Goal: Find specific page/section: Find specific page/section

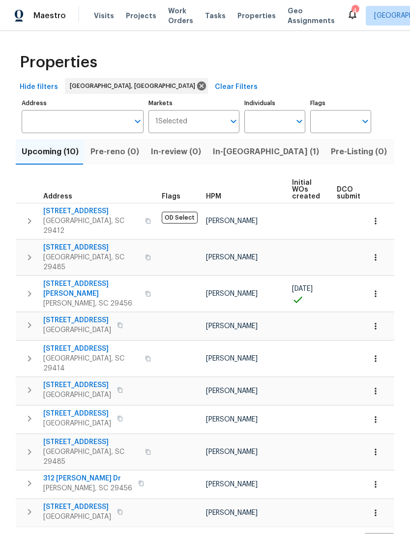
click at [106, 15] on span "Visits" at bounding box center [104, 16] width 20 height 10
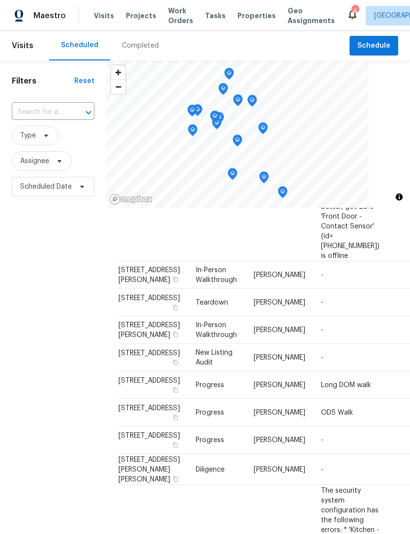
scroll to position [438, 0]
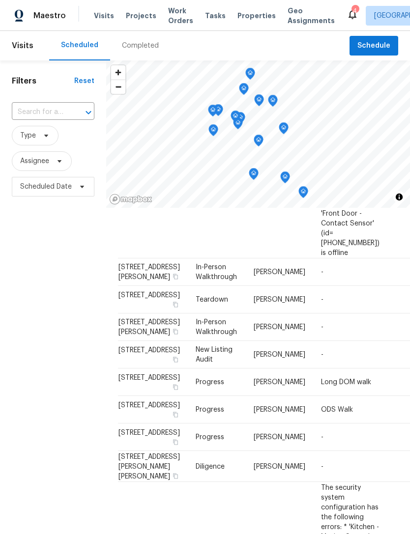
click at [348, 16] on icon at bounding box center [352, 15] width 8 height 10
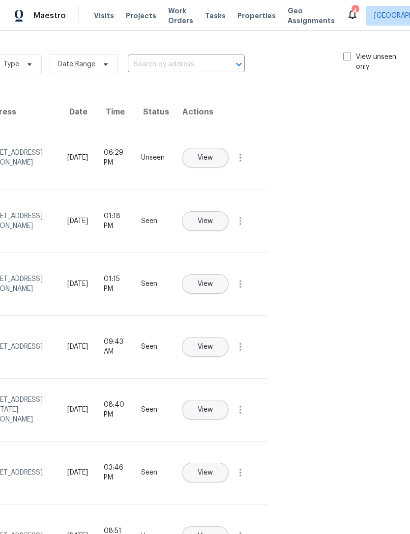
scroll to position [0, 110]
click at [351, 59] on label "View unseen only" at bounding box center [377, 62] width 68 height 20
click at [350, 58] on input "View unseen only" at bounding box center [346, 55] width 6 height 6
checkbox input "true"
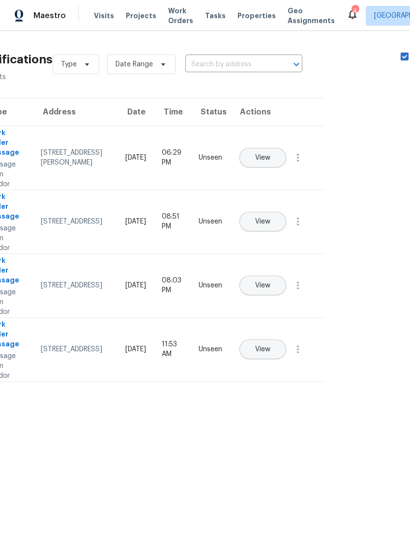
scroll to position [0, 51]
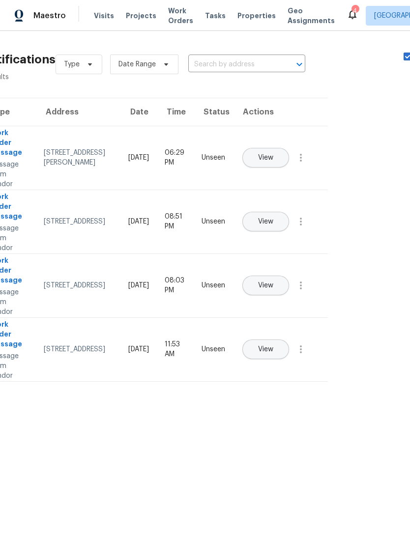
click at [241, 11] on span "Properties" at bounding box center [256, 16] width 38 height 10
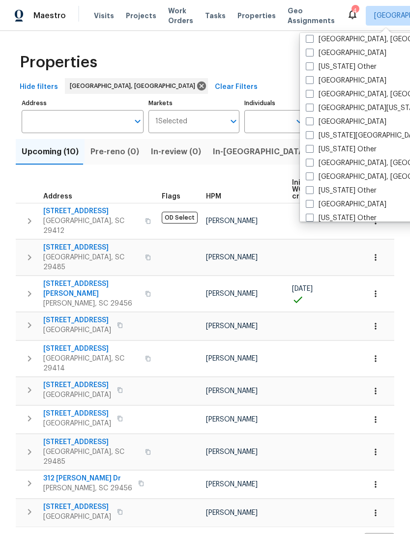
scroll to position [350, 0]
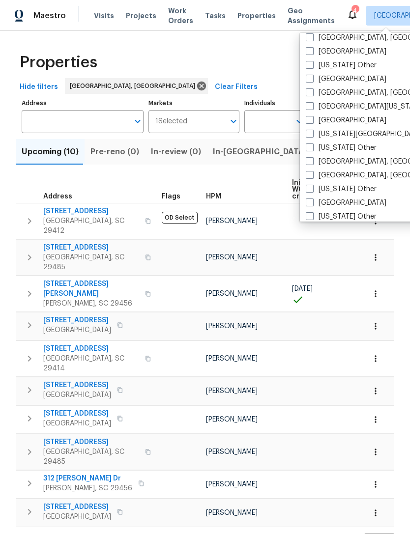
click at [308, 171] on span at bounding box center [309, 175] width 8 height 8
click at [308, 171] on input "[GEOGRAPHIC_DATA], [GEOGRAPHIC_DATA]" at bounding box center [308, 173] width 6 height 6
checkbox input "true"
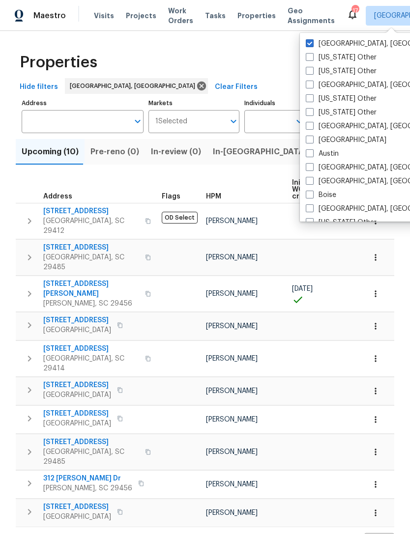
click at [308, 42] on span at bounding box center [309, 43] width 8 height 8
click at [308, 42] on input "[GEOGRAPHIC_DATA], [GEOGRAPHIC_DATA]" at bounding box center [308, 42] width 6 height 6
checkbox input "false"
click at [250, 16] on span "Properties" at bounding box center [256, 16] width 38 height 10
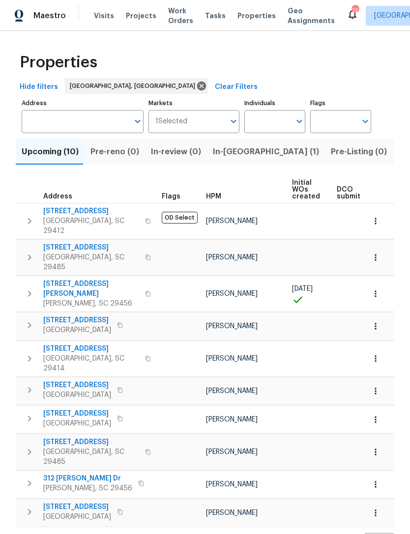
click at [101, 11] on span "Visits" at bounding box center [104, 16] width 20 height 10
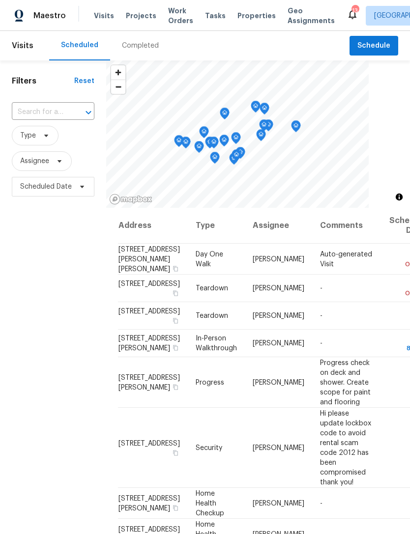
click at [237, 20] on span "Properties" at bounding box center [256, 16] width 38 height 10
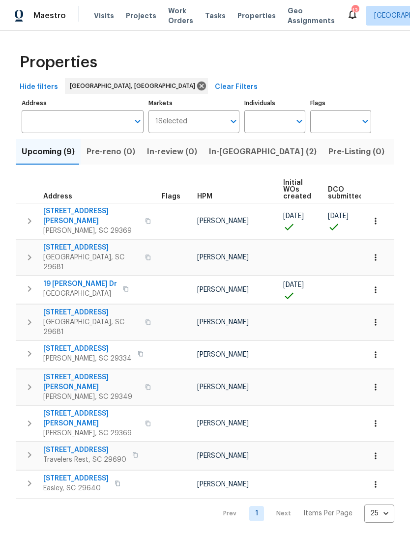
click at [97, 19] on span "Visits" at bounding box center [104, 16] width 20 height 10
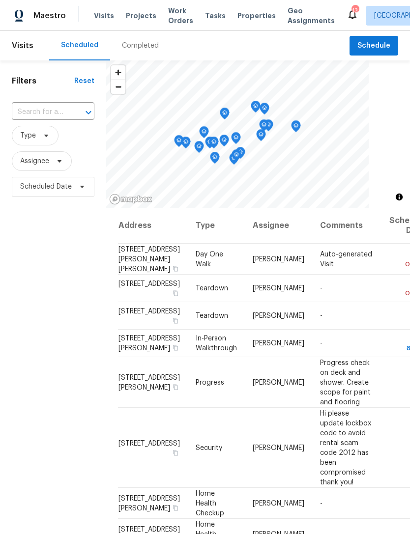
click at [141, 41] on div "Completed" at bounding box center [140, 46] width 37 height 10
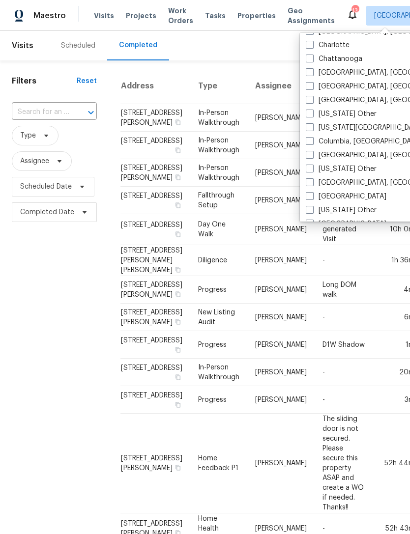
scroll to position [220, 0]
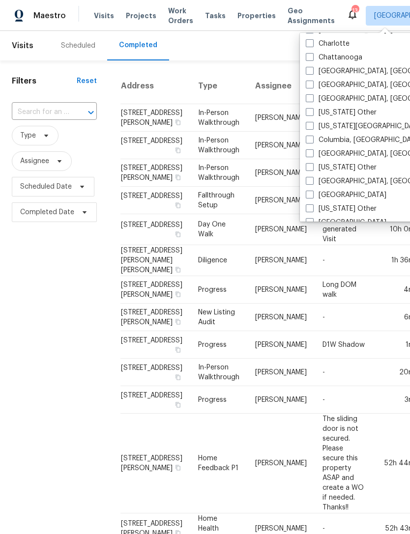
click at [314, 138] on label "Columbia, [GEOGRAPHIC_DATA]" at bounding box center [362, 140] width 115 height 10
click at [312, 138] on input "Columbia, [GEOGRAPHIC_DATA]" at bounding box center [308, 138] width 6 height 6
checkbox input "true"
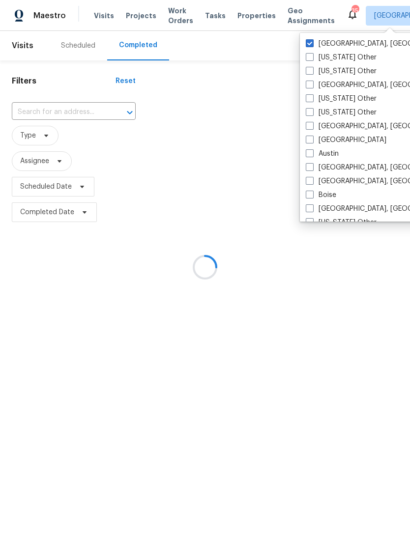
click at [308, 42] on span at bounding box center [309, 43] width 8 height 8
click at [308, 42] on input "[GEOGRAPHIC_DATA], [GEOGRAPHIC_DATA]" at bounding box center [308, 42] width 6 height 6
checkbox input "false"
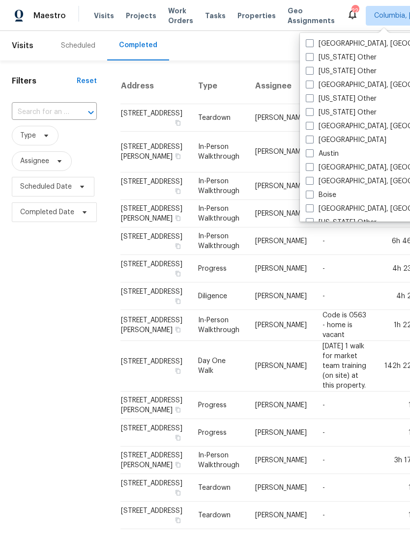
click at [141, 12] on span "Projects" at bounding box center [141, 16] width 30 height 10
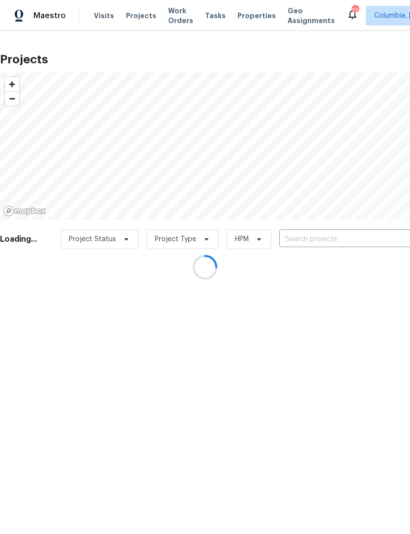
click at [110, 15] on div at bounding box center [205, 267] width 410 height 534
click at [91, 12] on div at bounding box center [205, 267] width 410 height 534
click at [103, 15] on div at bounding box center [205, 267] width 410 height 534
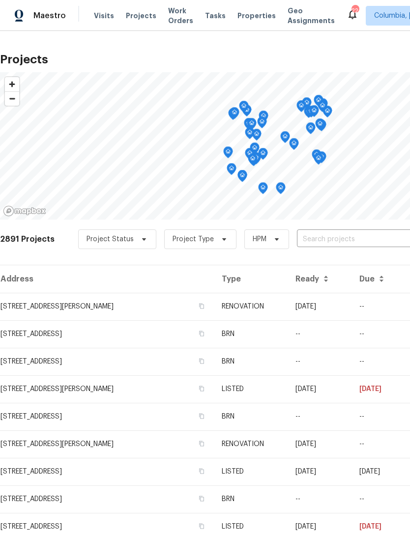
click at [102, 11] on span "Visits" at bounding box center [104, 16] width 20 height 10
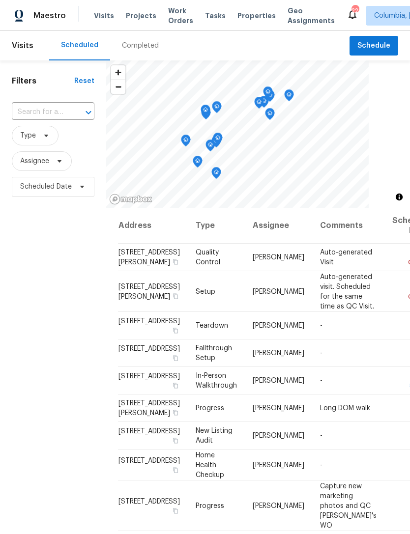
click at [132, 36] on div "Completed" at bounding box center [140, 45] width 60 height 29
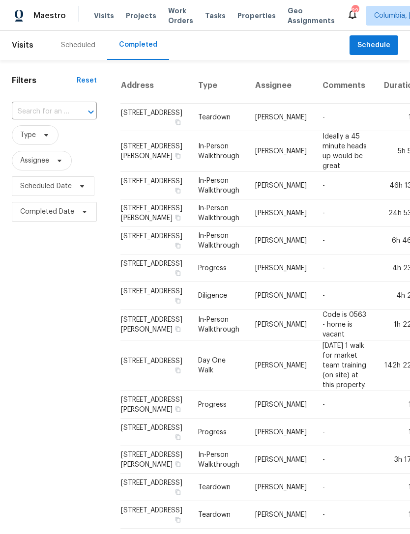
scroll to position [0, 0]
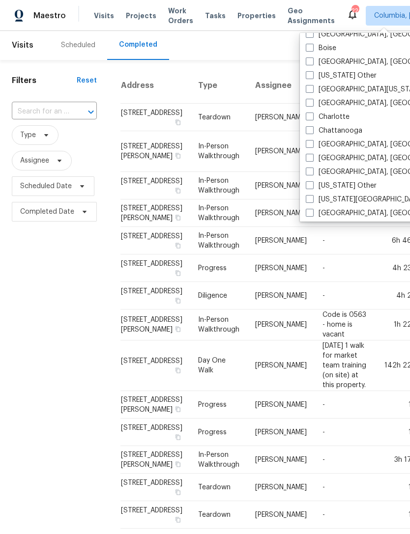
scroll to position [148, 0]
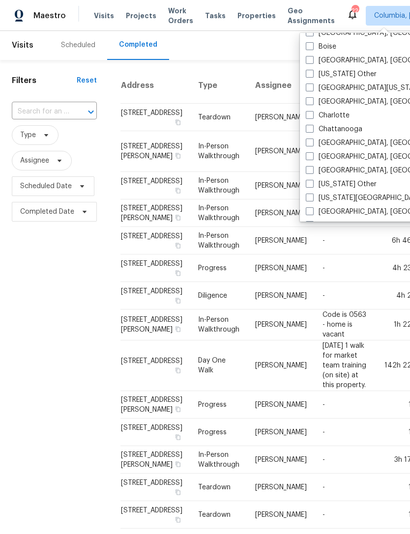
click at [311, 115] on span at bounding box center [309, 115] width 8 height 8
click at [311, 115] on input "Charlotte" at bounding box center [308, 113] width 6 height 6
checkbox input "true"
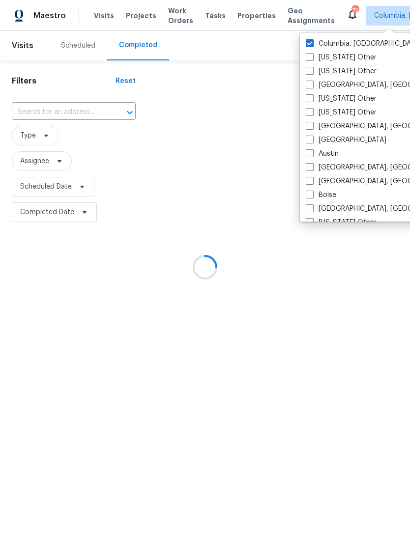
click at [314, 39] on label "Columbia, [GEOGRAPHIC_DATA]" at bounding box center [362, 44] width 115 height 10
click at [312, 39] on input "Columbia, [GEOGRAPHIC_DATA]" at bounding box center [308, 42] width 6 height 6
checkbox input "false"
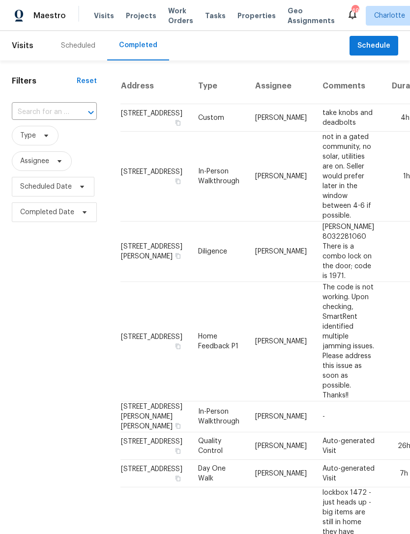
click at [85, 48] on div "Scheduled" at bounding box center [78, 46] width 34 height 10
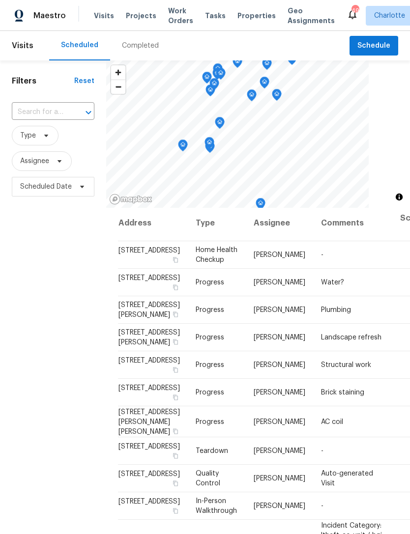
scroll to position [3, 0]
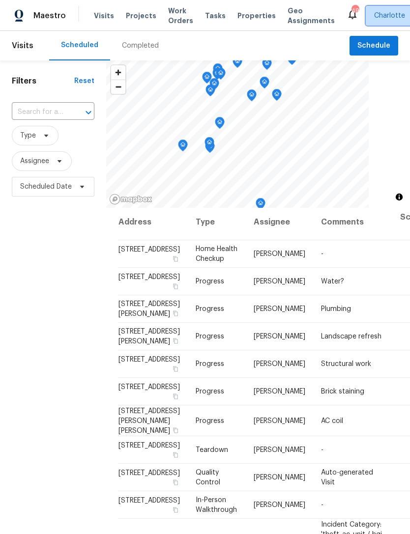
click at [374, 12] on span "Charlotte" at bounding box center [389, 16] width 31 height 10
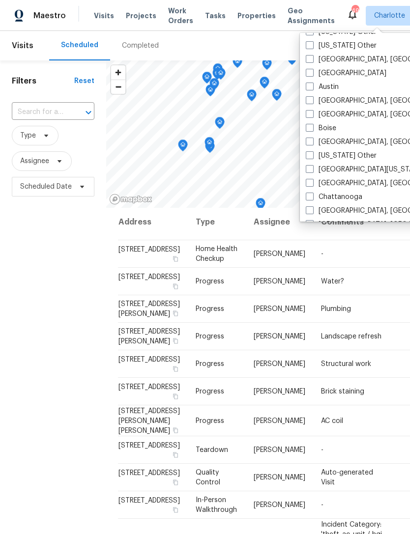
scroll to position [73, 0]
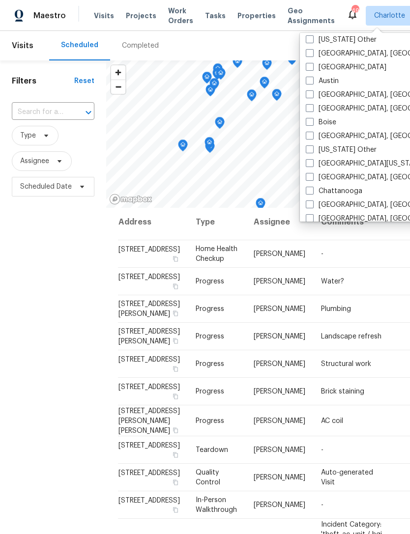
click at [307, 176] on span at bounding box center [309, 177] width 8 height 8
click at [307, 176] on input "[GEOGRAPHIC_DATA], [GEOGRAPHIC_DATA]" at bounding box center [308, 175] width 6 height 6
checkbox input "true"
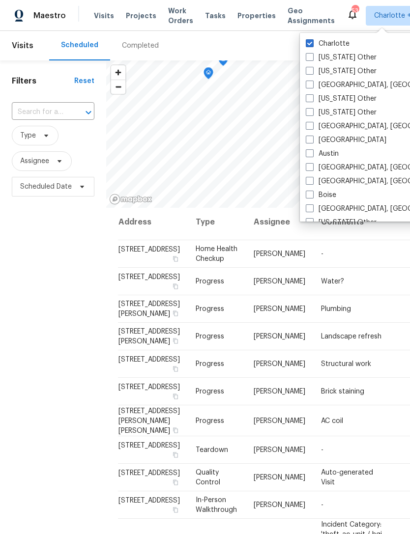
click at [312, 40] on span at bounding box center [309, 43] width 8 height 8
click at [312, 40] on input "Charlotte" at bounding box center [308, 42] width 6 height 6
checkbox input "false"
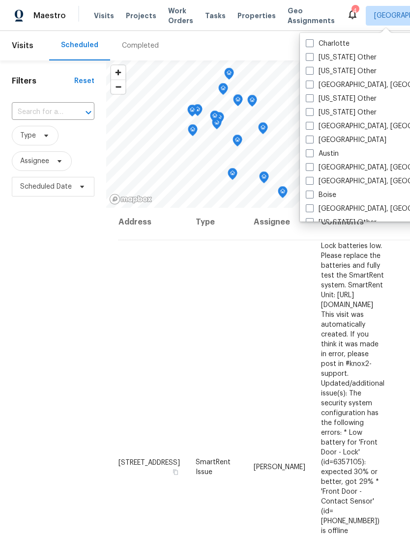
click at [247, 11] on span "Properties" at bounding box center [256, 16] width 38 height 10
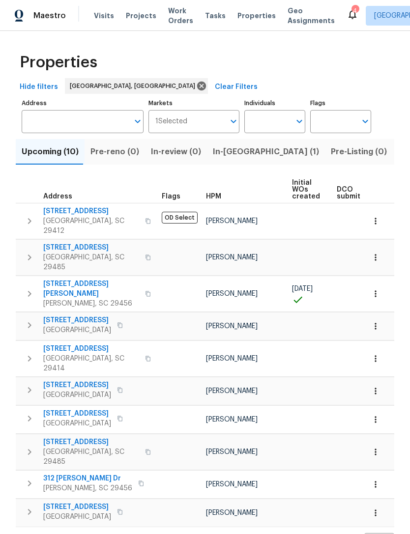
click at [97, 14] on span "Visits" at bounding box center [104, 16] width 20 height 10
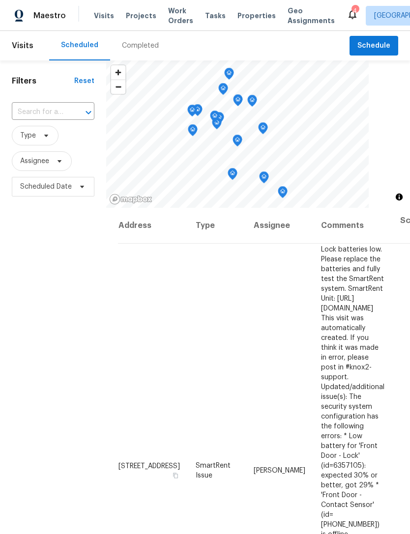
click at [143, 41] on div "Completed" at bounding box center [140, 46] width 37 height 10
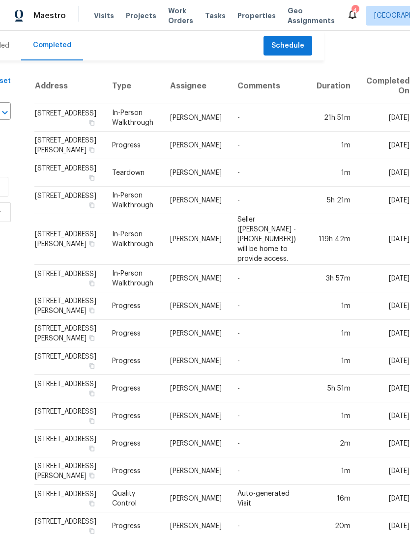
scroll to position [0, 187]
click at [96, 12] on span "Visits" at bounding box center [104, 16] width 20 height 10
click at [102, 20] on span "Visits" at bounding box center [104, 16] width 20 height 10
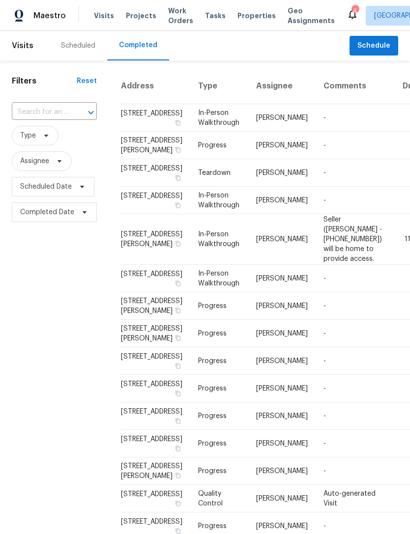
click at [80, 45] on div "Scheduled" at bounding box center [78, 46] width 34 height 10
